Goal: Transaction & Acquisition: Register for event/course

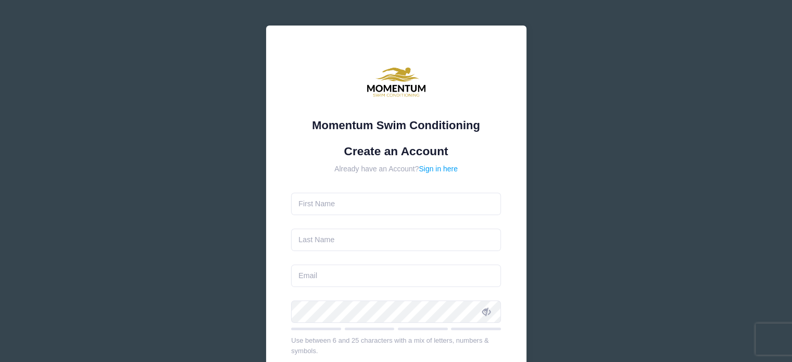
click at [388, 223] on form "Create an Account Already have an Account? Sign in here Use between 6 and 25 ch…" at bounding box center [396, 308] width 210 height 329
click at [387, 209] on input "text" at bounding box center [396, 204] width 210 height 22
type input "Sabi"
type input "Gallagher"
type input "sabinepilsl@gmail.com"
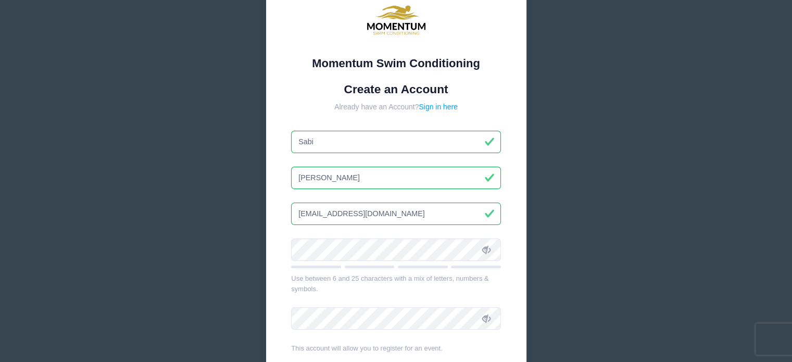
scroll to position [128, 0]
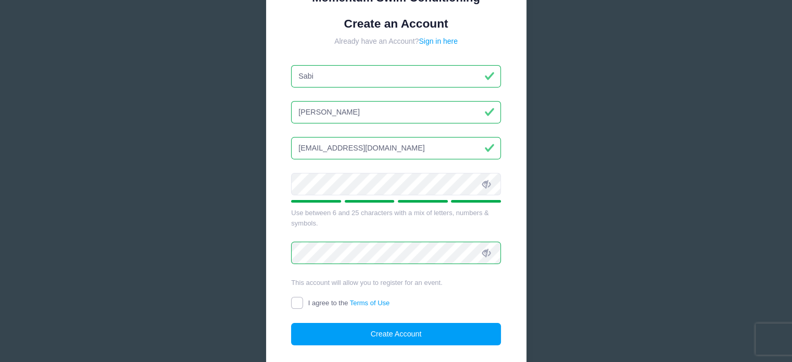
click at [301, 297] on input "I agree to the Terms of Use" at bounding box center [297, 303] width 12 height 12
checkbox input "true"
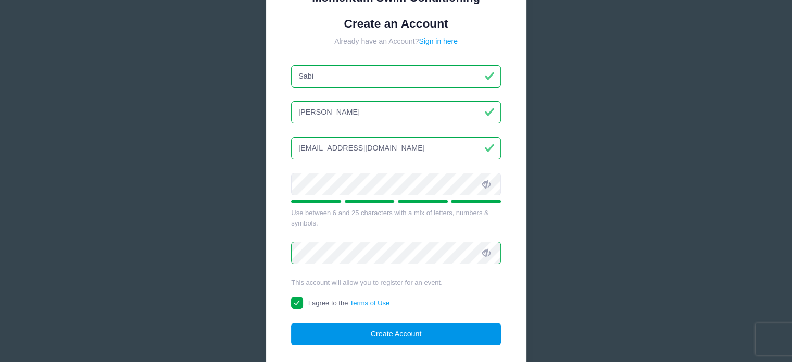
click at [370, 341] on button "Create Account" at bounding box center [396, 334] width 210 height 22
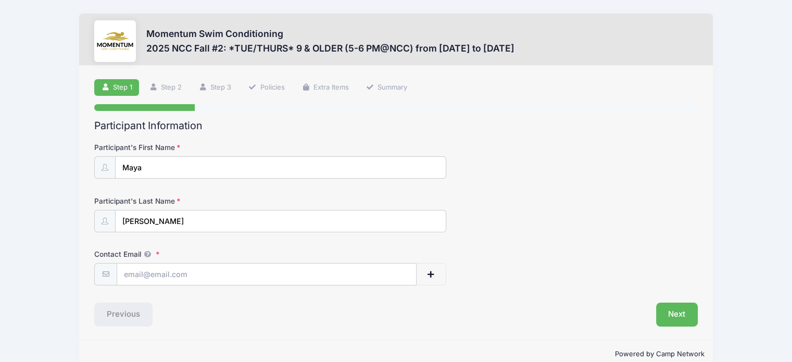
click at [666, 190] on form "Participant's First Name Maya Participant's Last Name Gallagher Contact Email C…" at bounding box center [395, 213] width 603 height 143
click at [288, 276] on input "Contact Email" at bounding box center [266, 274] width 299 height 22
type input "[EMAIL_ADDRESS][DOMAIN_NAME]"
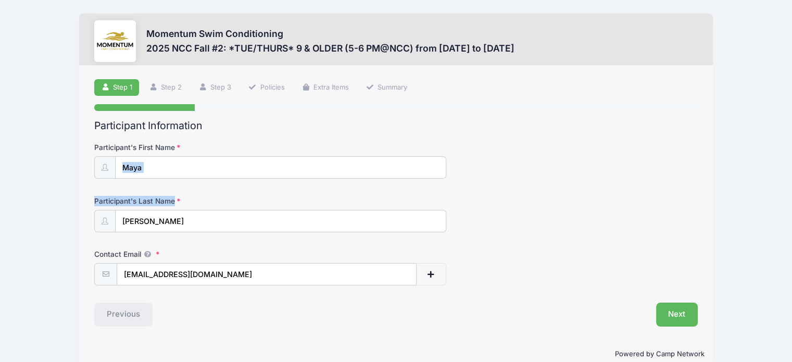
drag, startPoint x: 790, startPoint y: 149, endPoint x: 799, endPoint y: 194, distance: 45.1
click at [791, 194] on html "Processing Request Please wait... Processing Request Please wait... Processing …" at bounding box center [396, 181] width 792 height 362
click at [672, 320] on button "Next" at bounding box center [677, 314] width 42 height 24
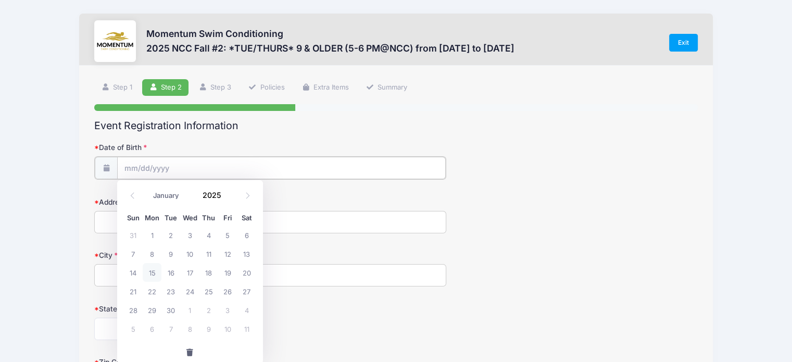
click at [287, 168] on input "Date of Birth" at bounding box center [281, 168] width 328 height 22
click at [142, 166] on input "Date of Birth" at bounding box center [281, 168] width 328 height 22
click at [133, 193] on icon at bounding box center [132, 195] width 7 height 7
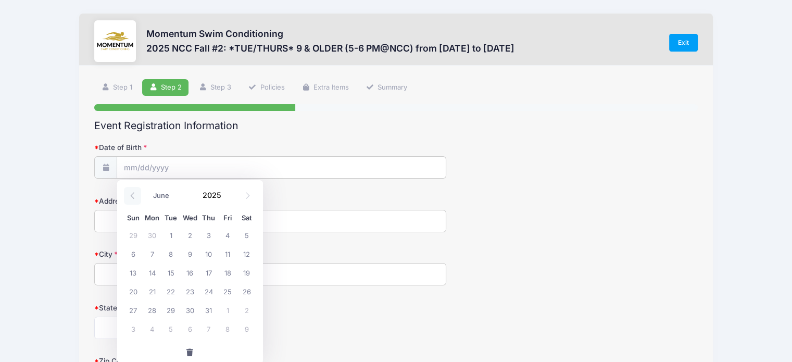
click at [133, 193] on icon at bounding box center [132, 195] width 7 height 7
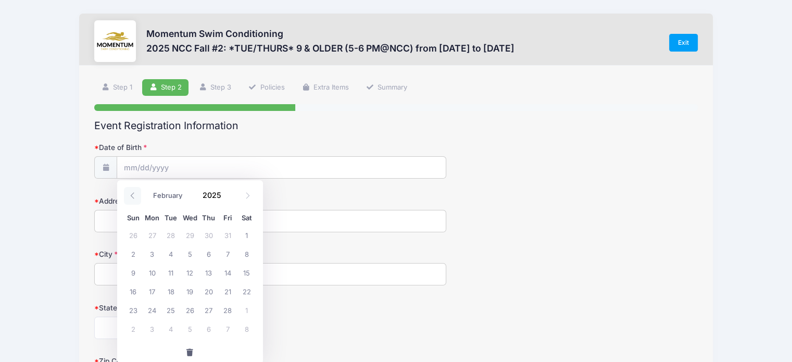
select select "0"
click at [131, 162] on input "Date of Birth" at bounding box center [281, 168] width 328 height 22
click at [133, 194] on icon at bounding box center [132, 195] width 7 height 7
type input "2024"
click at [133, 194] on icon at bounding box center [132, 195] width 7 height 7
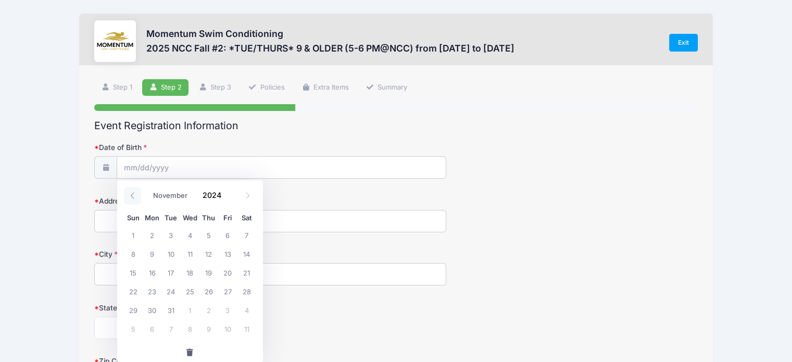
click at [133, 194] on icon at bounding box center [132, 195] width 7 height 7
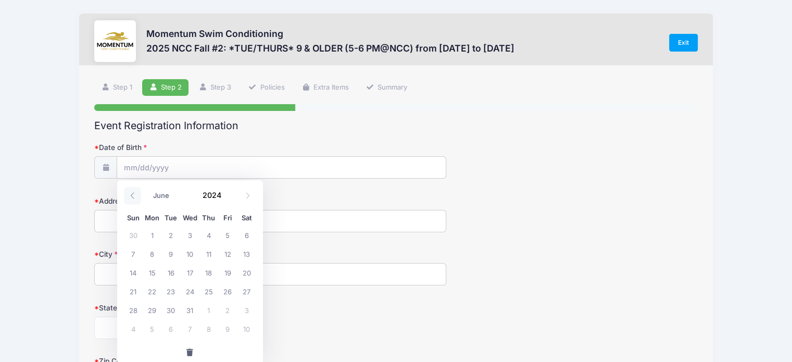
click at [133, 194] on icon at bounding box center [132, 195] width 7 height 7
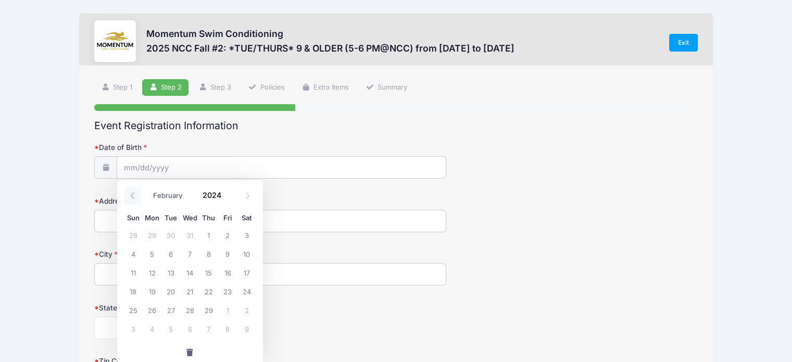
select select "0"
click at [133, 194] on icon at bounding box center [132, 195] width 7 height 7
type input "2023"
click at [133, 194] on icon at bounding box center [132, 195] width 7 height 7
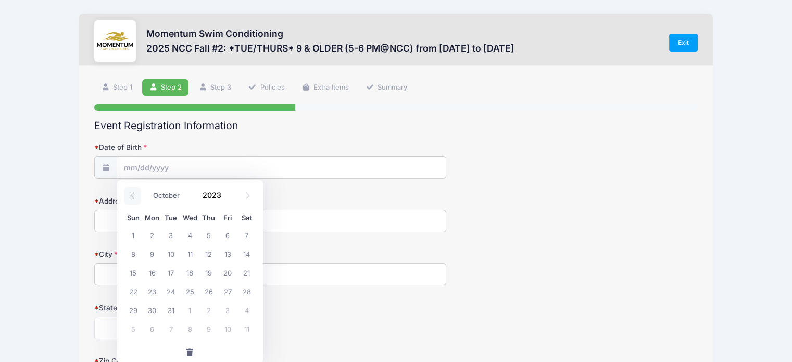
click at [133, 194] on icon at bounding box center [132, 195] width 7 height 7
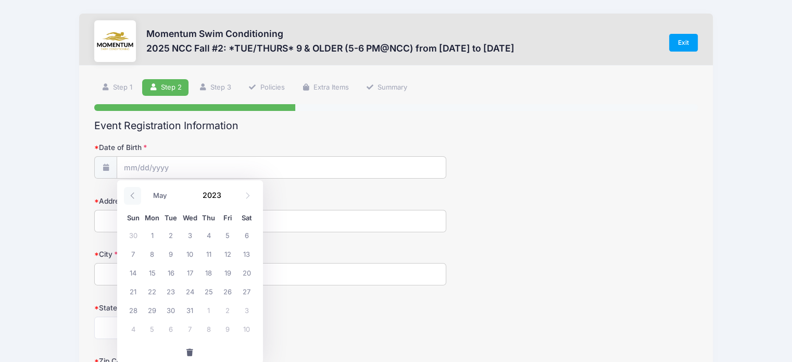
click at [133, 194] on icon at bounding box center [132, 195] width 7 height 7
select select "0"
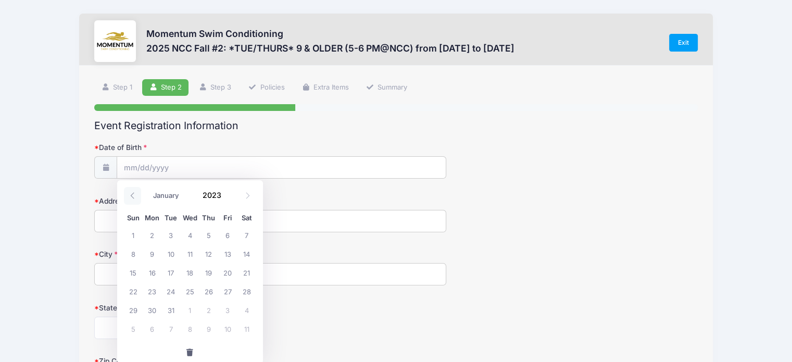
click at [133, 194] on icon at bounding box center [132, 195] width 7 height 7
type input "2022"
select select "11"
click at [226, 190] on span at bounding box center [227, 191] width 7 height 8
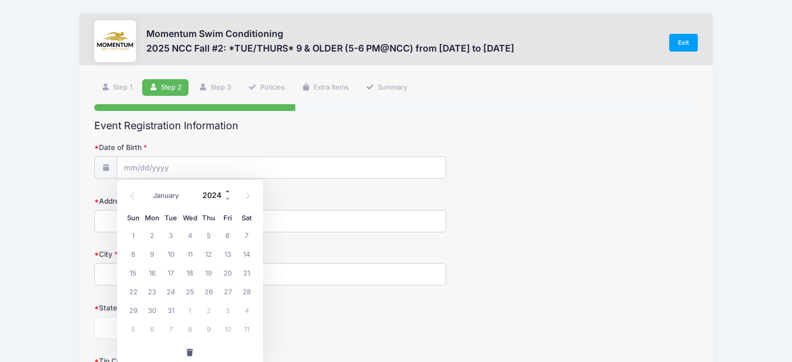
click at [226, 190] on span at bounding box center [227, 191] width 7 height 8
click at [227, 200] on span at bounding box center [227, 199] width 7 height 8
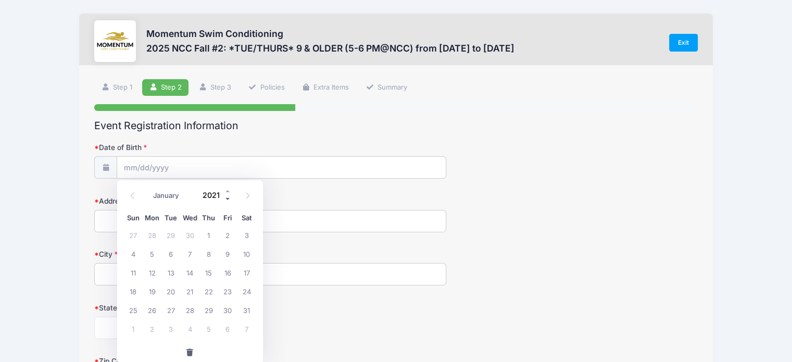
click at [227, 200] on span at bounding box center [227, 199] width 7 height 8
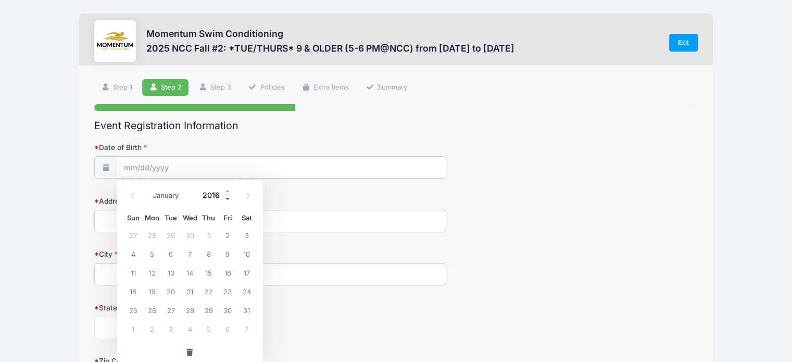
click at [227, 200] on span at bounding box center [227, 199] width 7 height 8
type input "2014"
click at [135, 195] on icon at bounding box center [132, 195] width 7 height 7
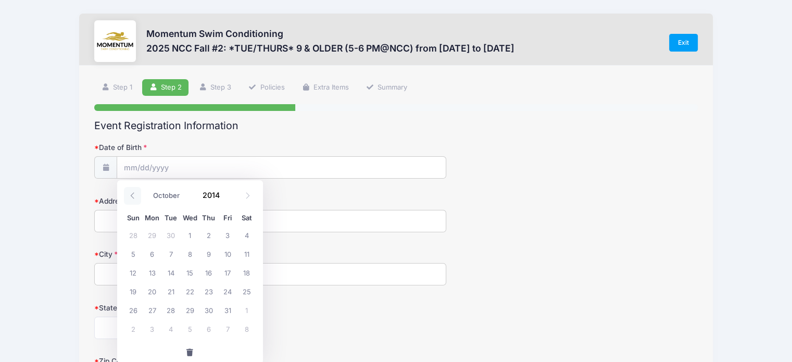
click at [135, 195] on icon at bounding box center [132, 195] width 7 height 7
select select "5"
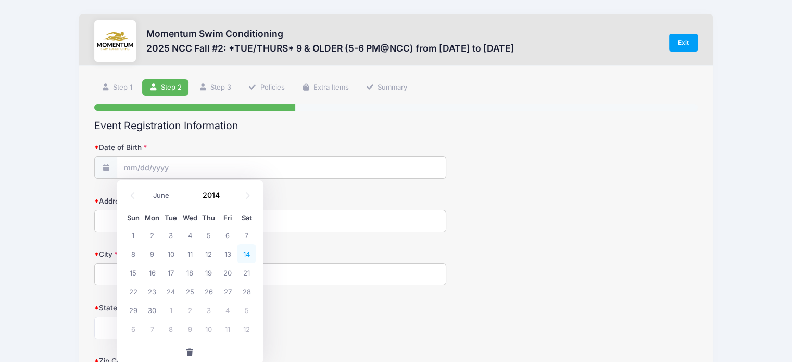
click at [245, 253] on span "14" at bounding box center [246, 253] width 19 height 19
type input "06/14/2014"
click at [195, 222] on input "Address" at bounding box center [270, 221] width 352 height 22
type input "729 Chateaugay Avenue"
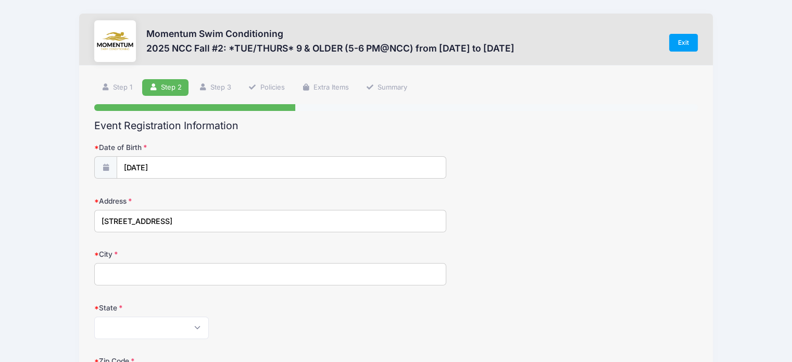
type input "Naperville"
select select "IL"
type input "60540"
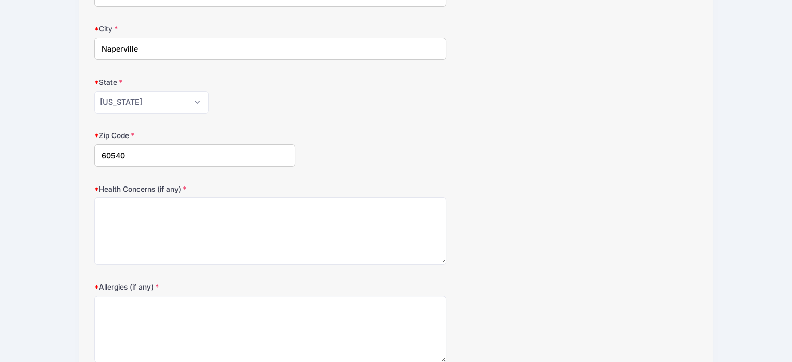
scroll to position [237, 0]
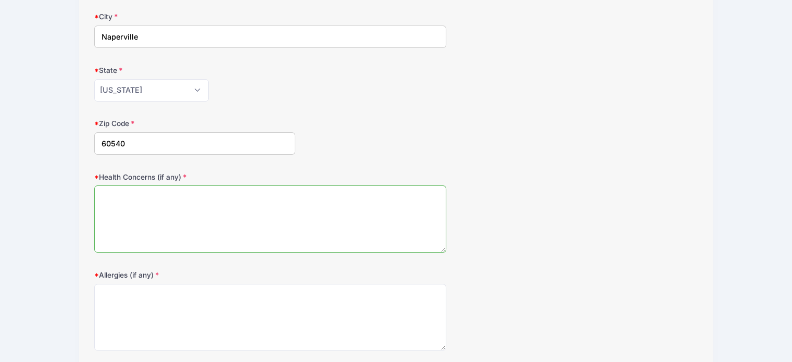
click at [360, 214] on textarea "Health Concerns (if any)" at bounding box center [270, 218] width 352 height 67
type textarea "no"
click at [321, 315] on textarea "Allergies (if any)" at bounding box center [270, 317] width 352 height 67
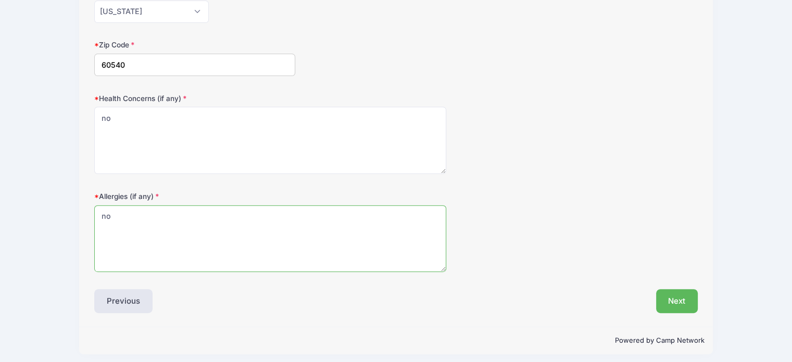
scroll to position [320, 0]
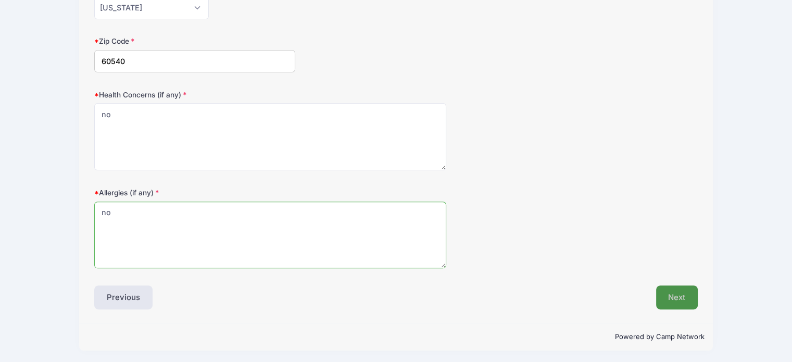
type textarea "no"
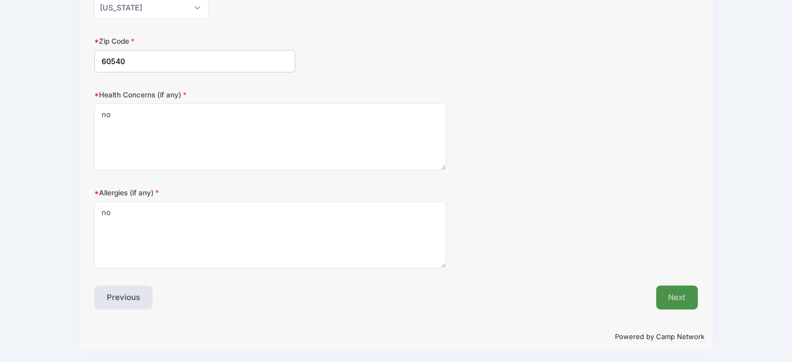
click at [683, 298] on button "Next" at bounding box center [677, 297] width 42 height 24
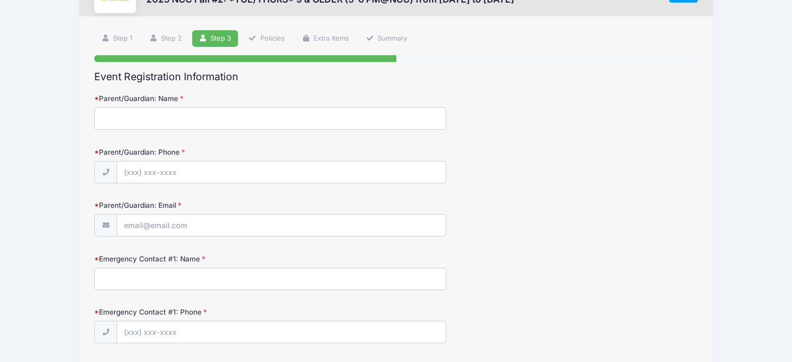
scroll to position [0, 0]
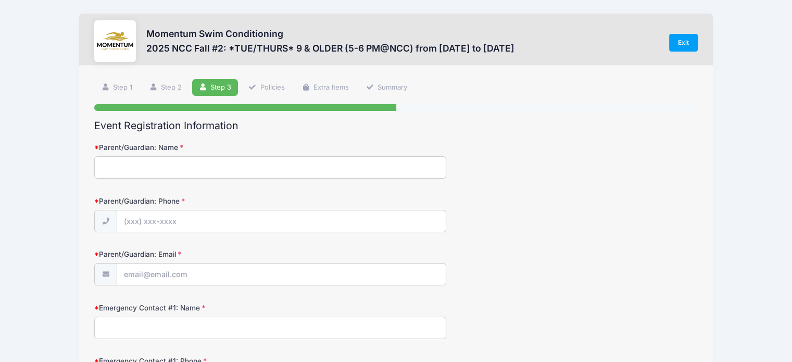
click at [265, 174] on input "Parent/Guardian: Name" at bounding box center [270, 167] width 352 height 22
type input "Sabi"
type input "(630) 492-9959"
click at [200, 274] on input "s" at bounding box center [281, 274] width 328 height 22
type input "sabinepilsl@gmail.com"
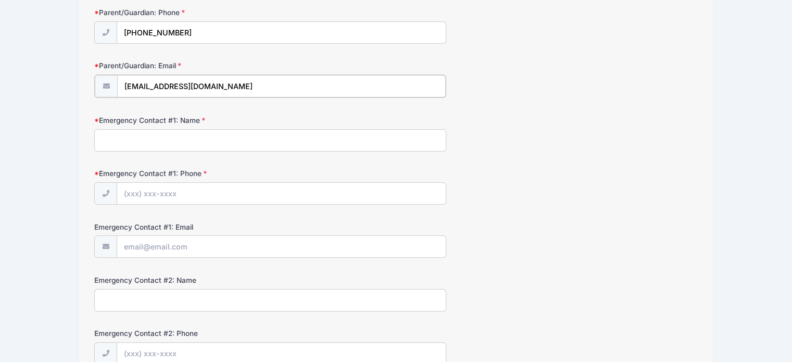
scroll to position [179, 0]
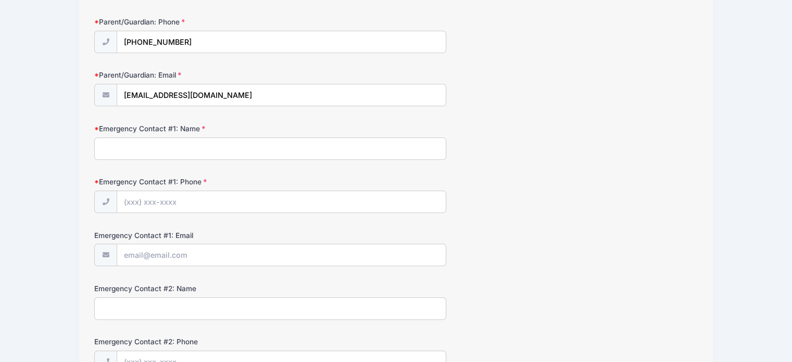
click at [247, 138] on input "Emergency Contact #1: Name" at bounding box center [270, 148] width 352 height 22
type input "Kevin Gallagher"
type input "(630) 492-9958"
click at [166, 258] on input "Emergency Contact #1: Email" at bounding box center [281, 255] width 328 height 22
type input "kevinggallagher@gmail.com"
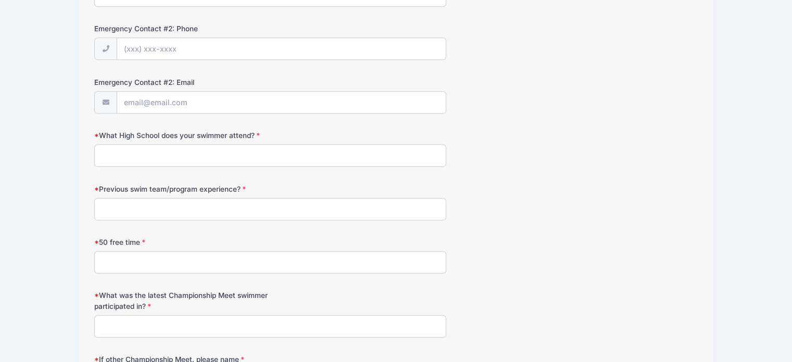
scroll to position [498, 0]
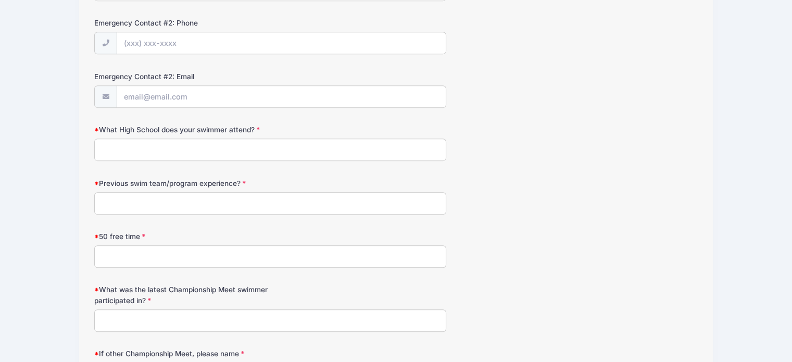
click at [283, 146] on input "What High School does your swimmer attend?" at bounding box center [270, 149] width 352 height 22
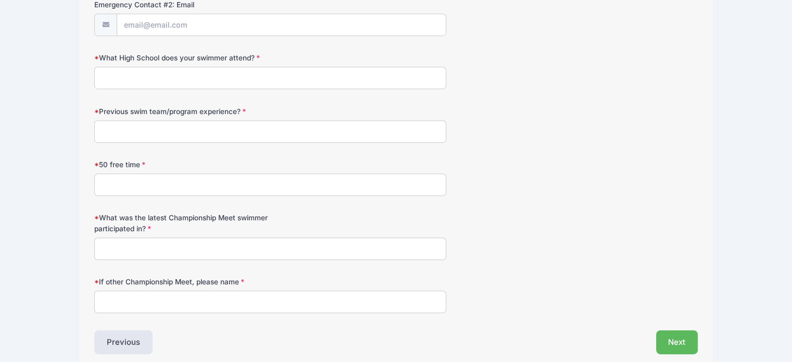
scroll to position [572, 0]
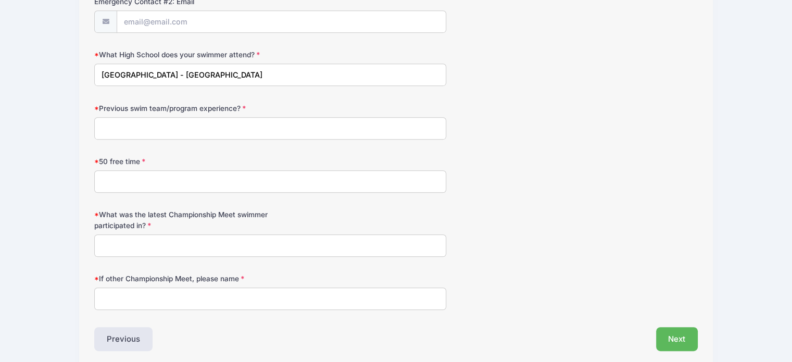
type input "Prairie Elementary - Naperville North"
type input "Swim Force"
click at [219, 171] on input "50 free time" at bounding box center [270, 181] width 352 height 22
type input "42.3-47.5"
click at [174, 239] on input "What was the latest Championship Meet swimmer participated in?" at bounding box center [270, 245] width 352 height 22
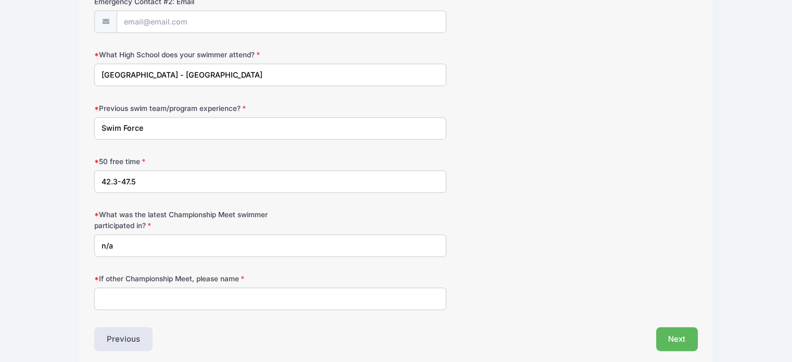
type input "n/a"
click at [158, 298] on input "If other Championship Meet, please name" at bounding box center [270, 298] width 352 height 22
type input "n/a"
click at [679, 343] on button "Next" at bounding box center [677, 339] width 42 height 24
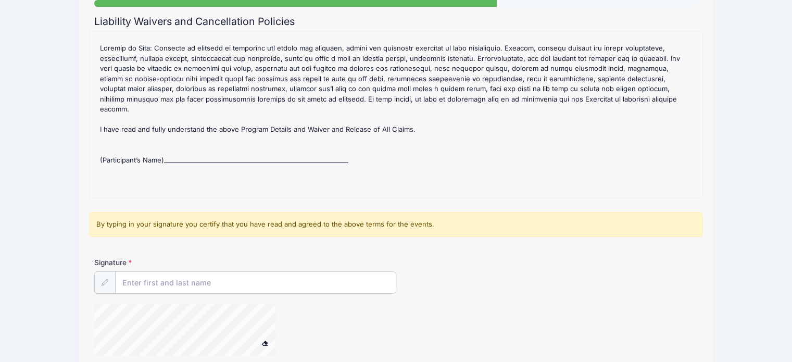
scroll to position [381, 0]
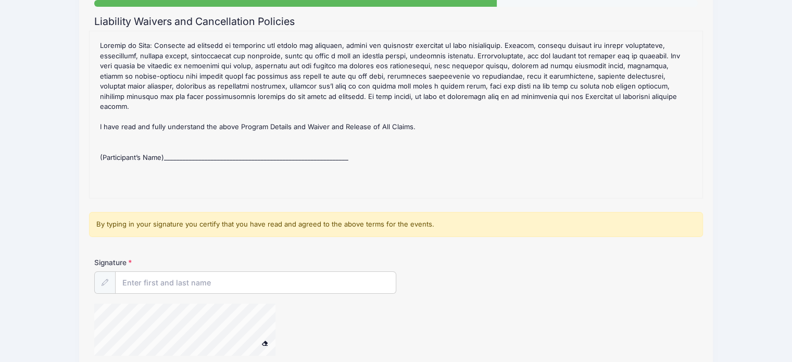
click at [209, 147] on div "2025 NCC Fall #2: *TUE/THURS* 9 & OLDER (5-6 PM@NCC) Refund Policy : CANCELLATI…" at bounding box center [396, 114] width 602 height 156
click at [198, 225] on div "By typing in your signature you certify that you have read and agreed to the ab…" at bounding box center [396, 224] width 614 height 25
click at [198, 141] on div "2025 NCC Fall #2: *TUE/THURS* 9 & OLDER (5-6 PM@NCC) Refund Policy : CANCELLATI…" at bounding box center [396, 114] width 602 height 156
click at [196, 147] on div "2025 NCC Fall #2: *TUE/THURS* 9 & OLDER (5-6 PM@NCC) Refund Policy : CANCELLATI…" at bounding box center [396, 114] width 602 height 156
click at [149, 279] on input "Signature" at bounding box center [256, 283] width 280 height 22
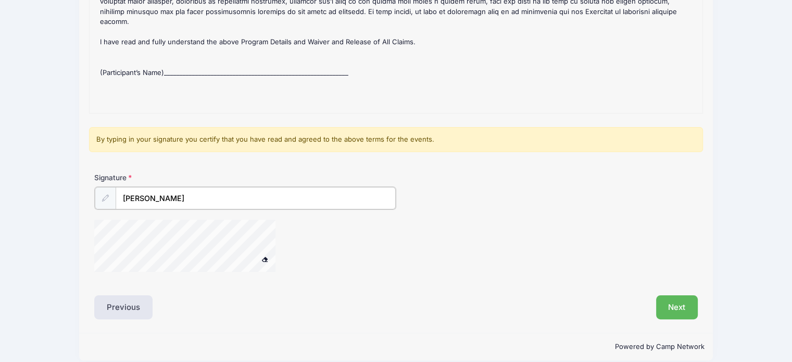
scroll to position [199, 0]
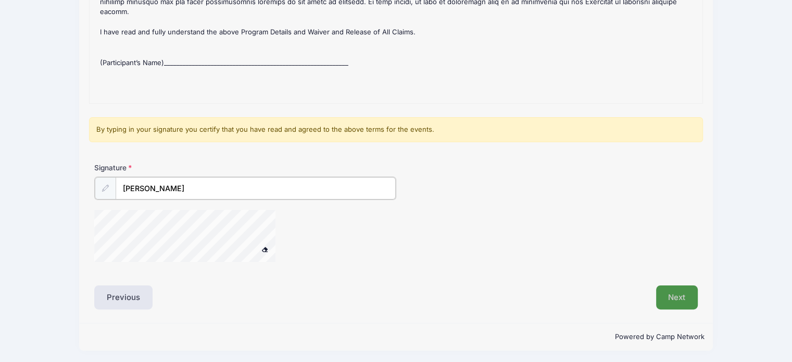
type input "Sabine Gallagher"
click at [678, 297] on button "Next" at bounding box center [677, 297] width 42 height 24
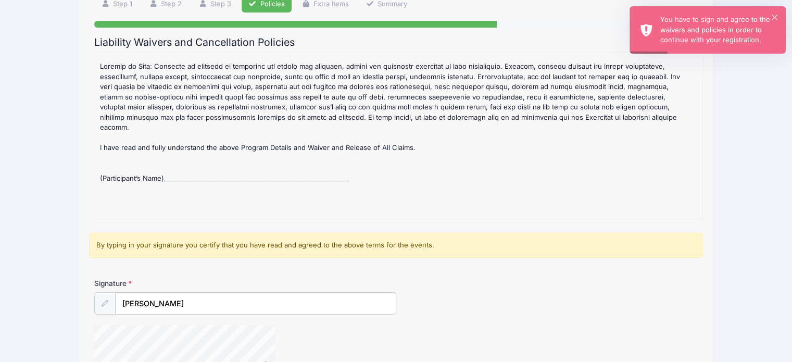
scroll to position [59, 0]
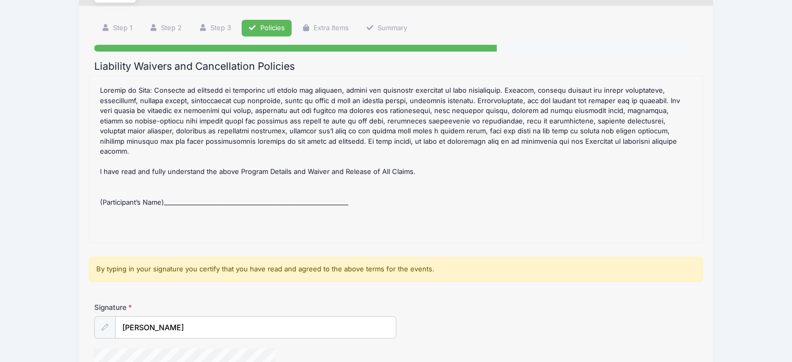
click at [315, 271] on div "By typing in your signature you certify that you have read and agreed to the ab…" at bounding box center [396, 269] width 614 height 25
click at [274, 329] on input "Sabine Gallagher" at bounding box center [256, 327] width 280 height 22
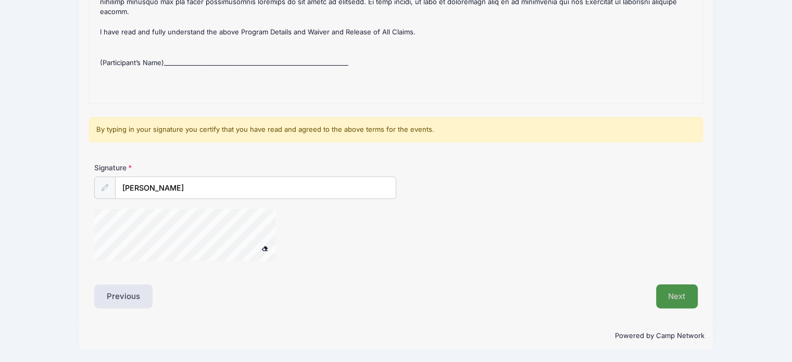
scroll to position [198, 0]
click at [669, 291] on button "Next" at bounding box center [677, 297] width 42 height 24
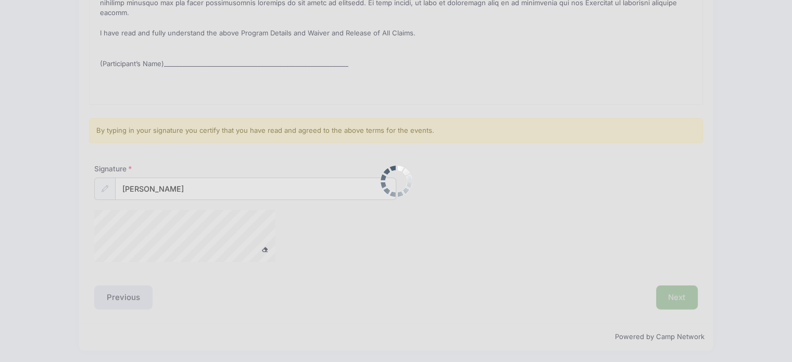
scroll to position [0, 0]
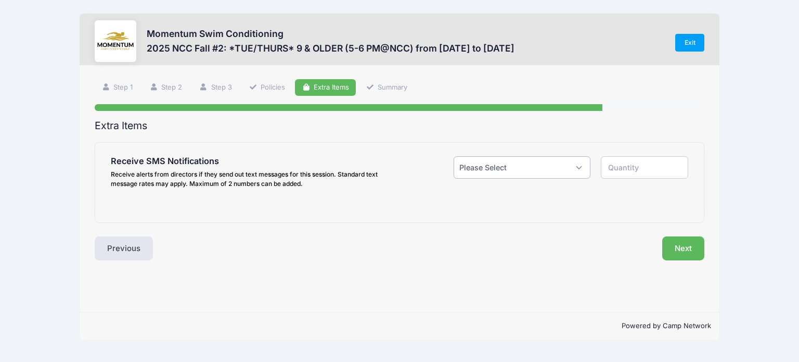
click at [569, 168] on select "Please Select Yes ($0.00) No" at bounding box center [522, 167] width 137 height 22
select select "1"
click at [454, 156] on select "Please Select Yes ($0.00) No" at bounding box center [522, 167] width 137 height 22
type input "1"
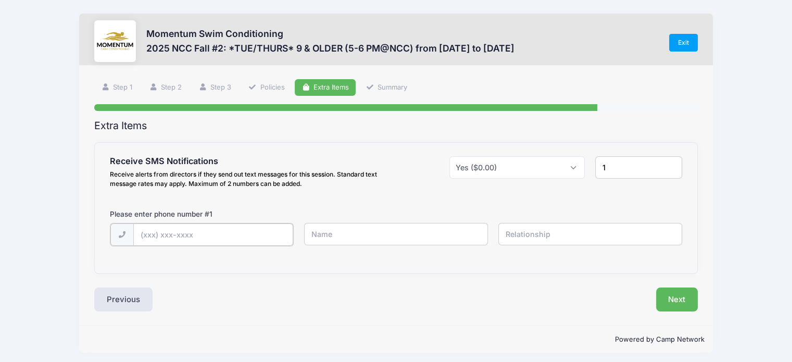
click at [230, 238] on input "text" at bounding box center [213, 234] width 160 height 22
type input "(630) 492-9959"
click at [358, 232] on input "text" at bounding box center [396, 234] width 184 height 22
type input "s"
type input "[PERSON_NAME]"
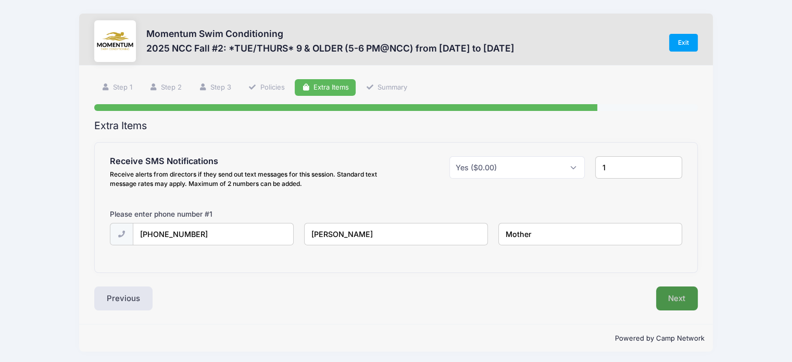
type input "Mother"
click at [663, 291] on button "Next" at bounding box center [677, 298] width 42 height 24
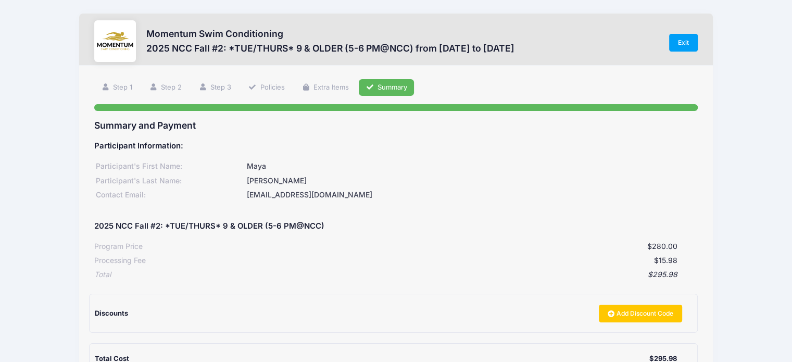
click at [663, 291] on div "Participant Information: Participant's First Name: Maya Participant's Last Name…" at bounding box center [395, 254] width 603 height 240
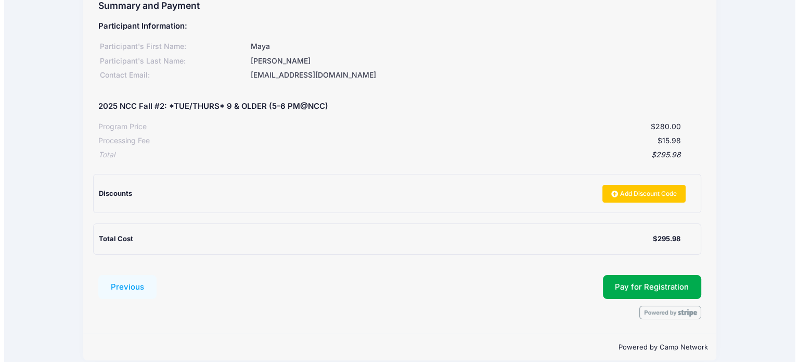
scroll to position [131, 0]
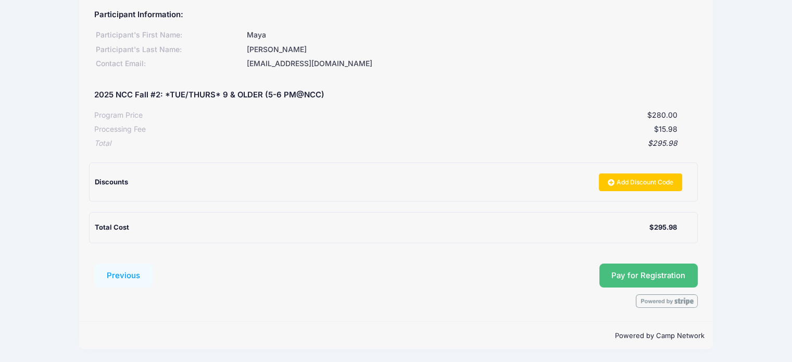
click at [672, 283] on button "Pay for Registration" at bounding box center [648, 275] width 99 height 24
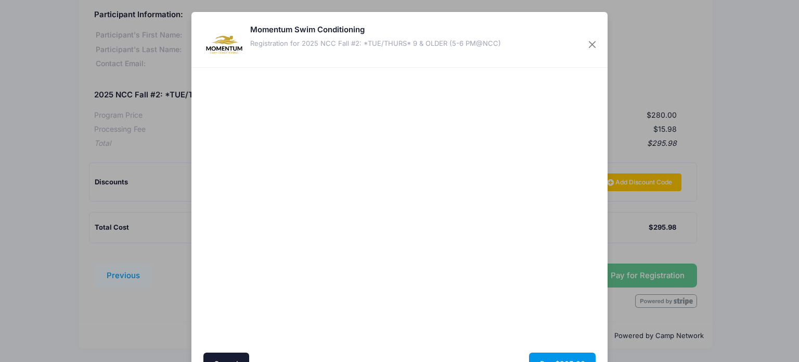
click at [557, 358] on button "Pay $295.98" at bounding box center [562, 363] width 67 height 22
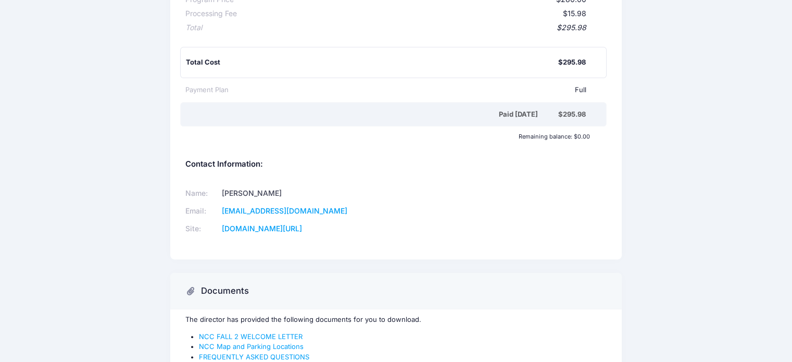
scroll to position [264, 0]
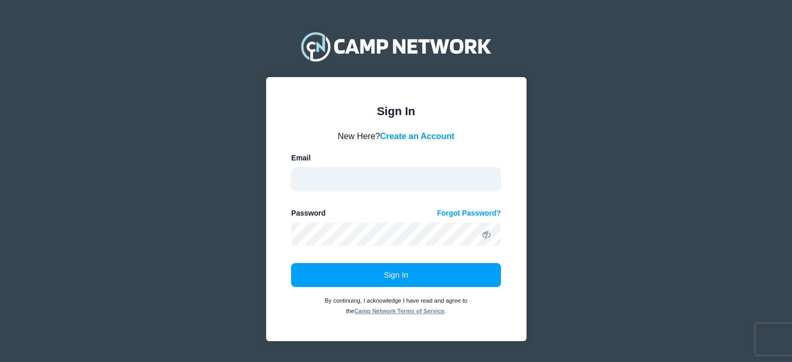
type input "[EMAIL_ADDRESS][DOMAIN_NAME]"
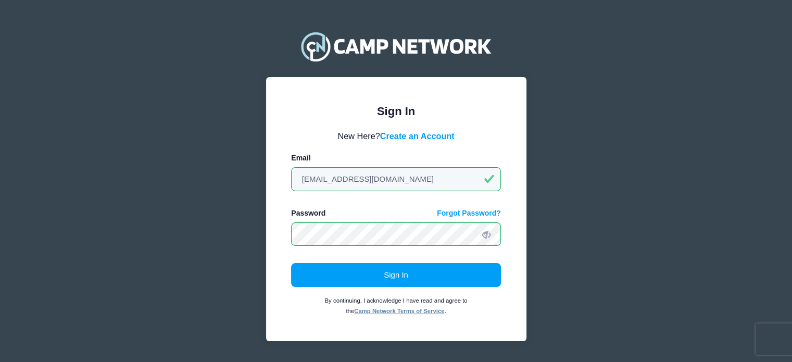
click at [482, 234] on icon at bounding box center [486, 234] width 8 height 8
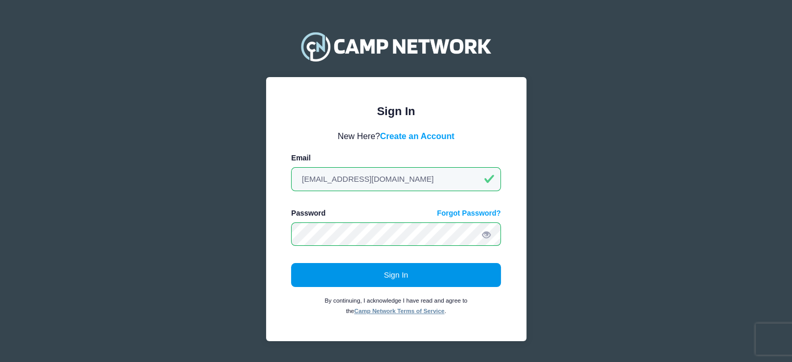
click at [432, 270] on button "Sign In" at bounding box center [396, 275] width 210 height 24
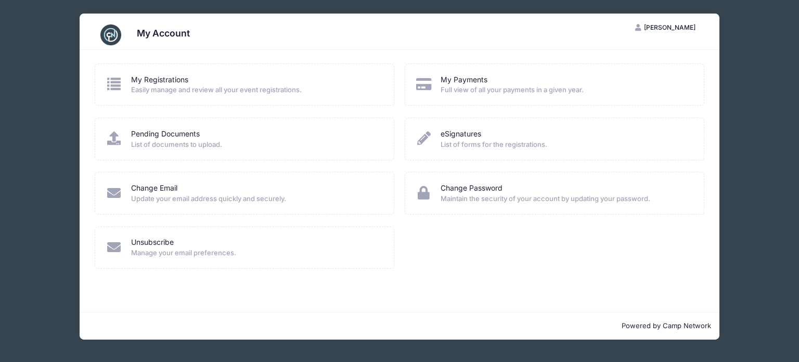
click at [247, 93] on span "Easily manage and review all your event registrations." at bounding box center [256, 90] width 250 height 10
click at [110, 84] on icon at bounding box center [114, 84] width 17 height 14
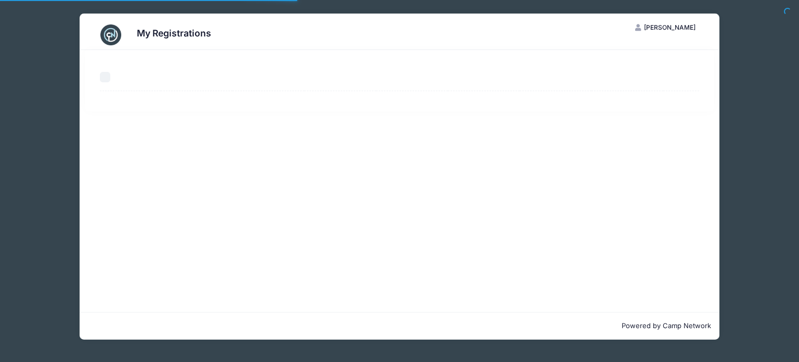
select select "50"
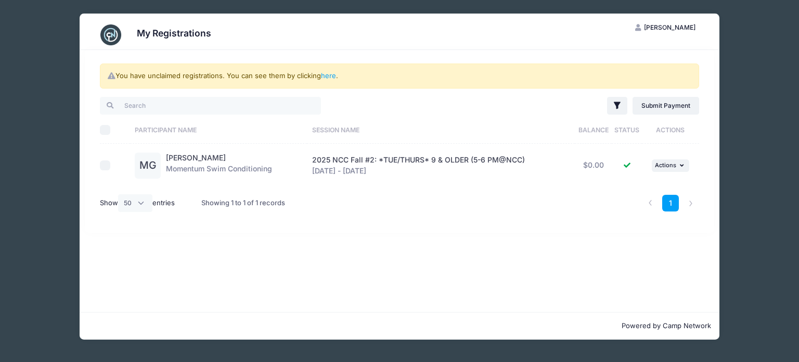
click at [511, 159] on span "2025 NCC Fall #2: *TUE/THURS* 9 & OLDER (5-6 PM@NCC)" at bounding box center [418, 159] width 213 height 9
